Goal: Entertainment & Leisure: Consume media (video, audio)

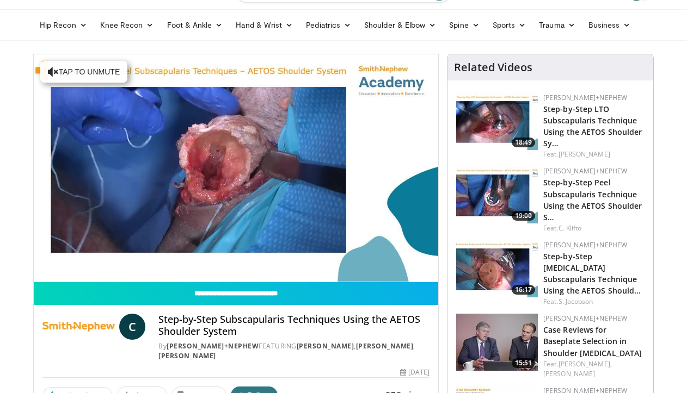
click at [344, 254] on div "10 seconds Tap to unmute" at bounding box center [236, 167] width 404 height 227
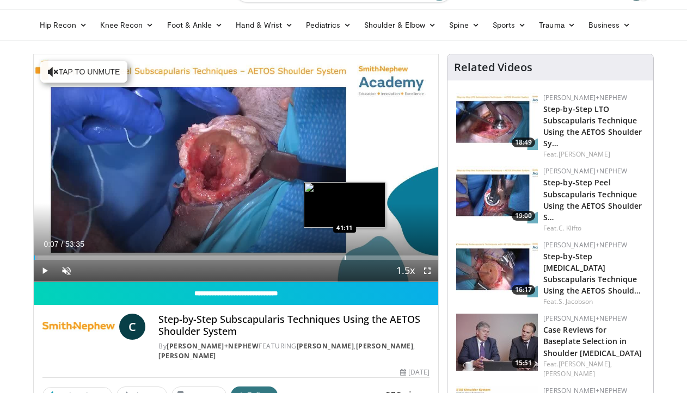
click at [344, 254] on div "Loaded : 0.93% 00:07 41:11" at bounding box center [236, 255] width 404 height 10
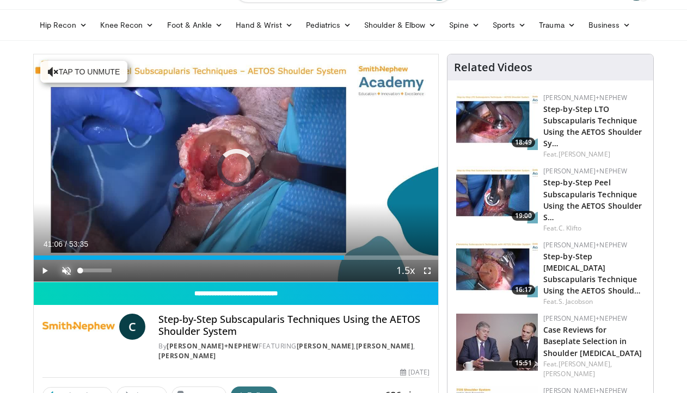
click at [63, 271] on span "Video Player" at bounding box center [67, 271] width 22 height 22
click at [42, 273] on span "Video Player" at bounding box center [45, 271] width 22 height 22
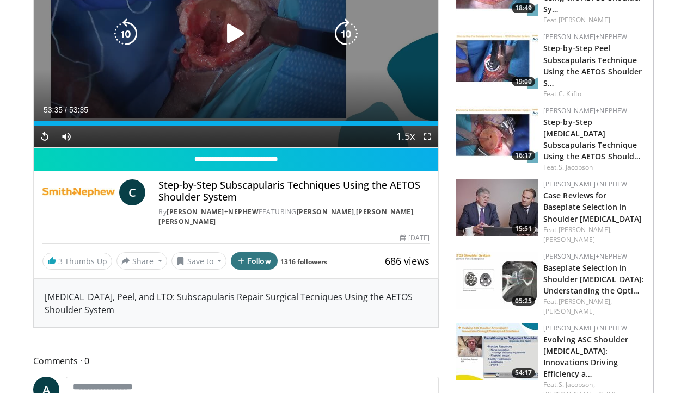
scroll to position [166, 0]
